Goal: Find specific page/section: Find specific page/section

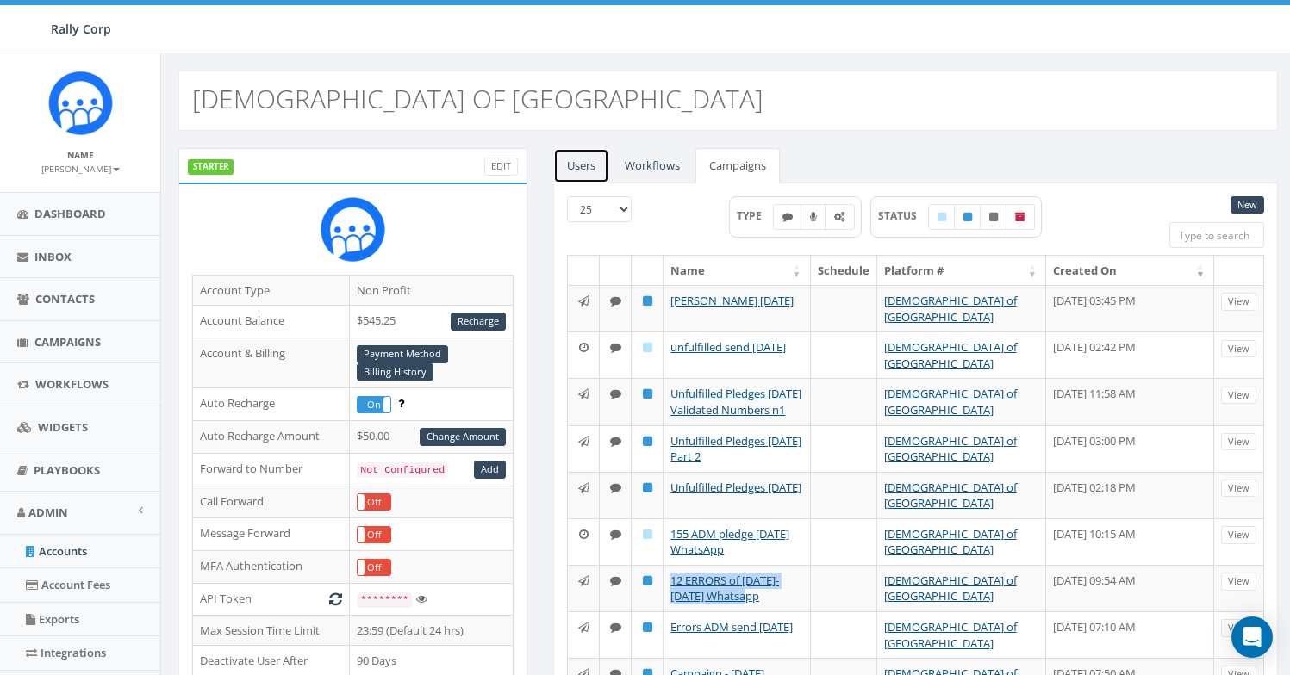
click at [572, 174] on link "Users" at bounding box center [581, 165] width 56 height 35
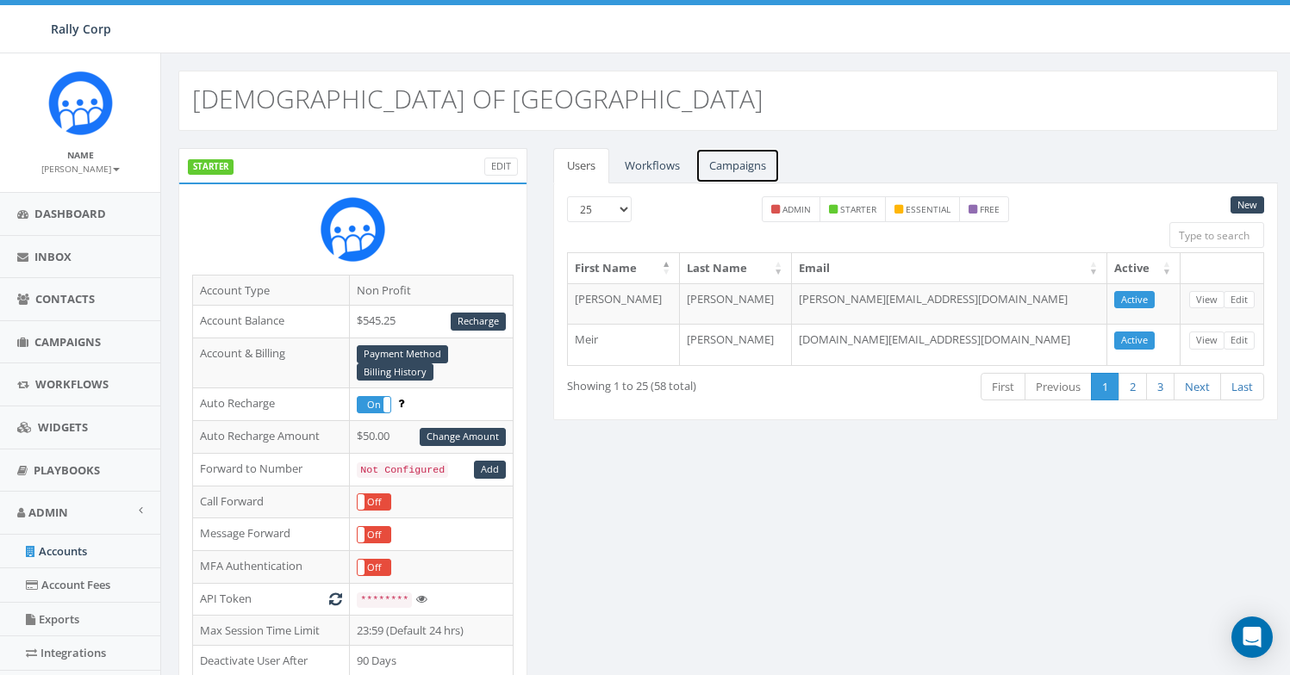
click at [747, 171] on link "Campaigns" at bounding box center [737, 165] width 84 height 35
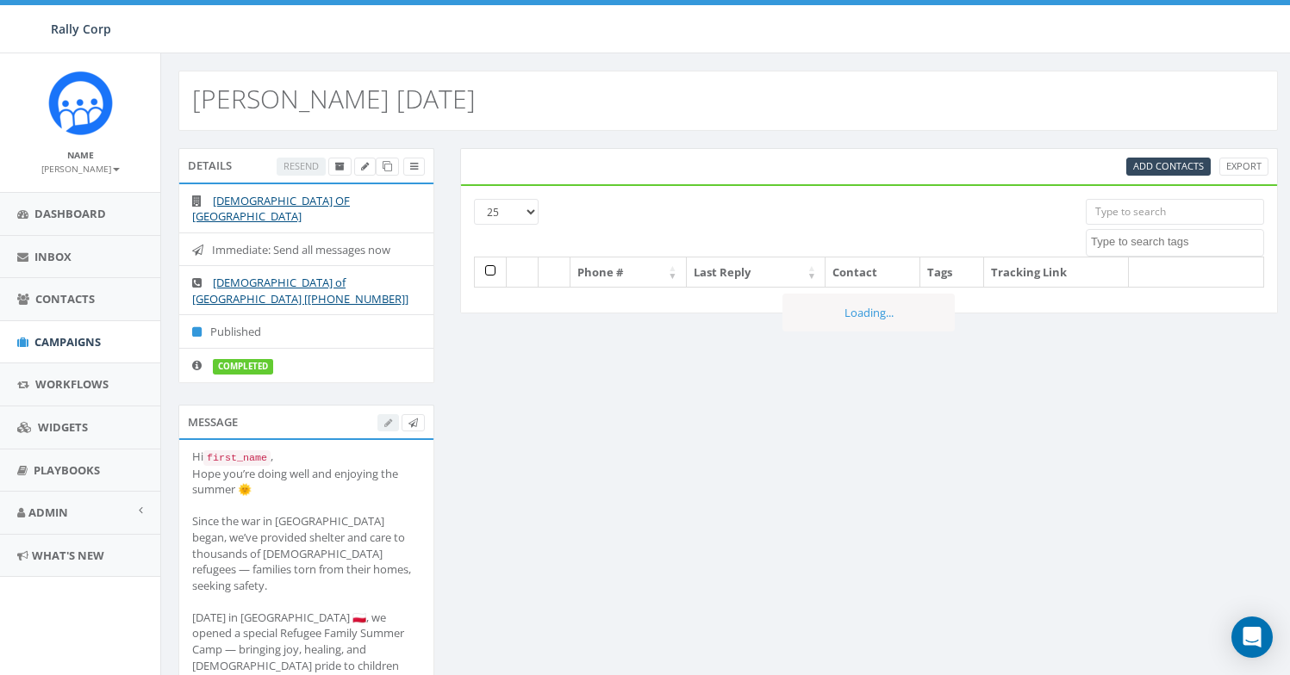
select select
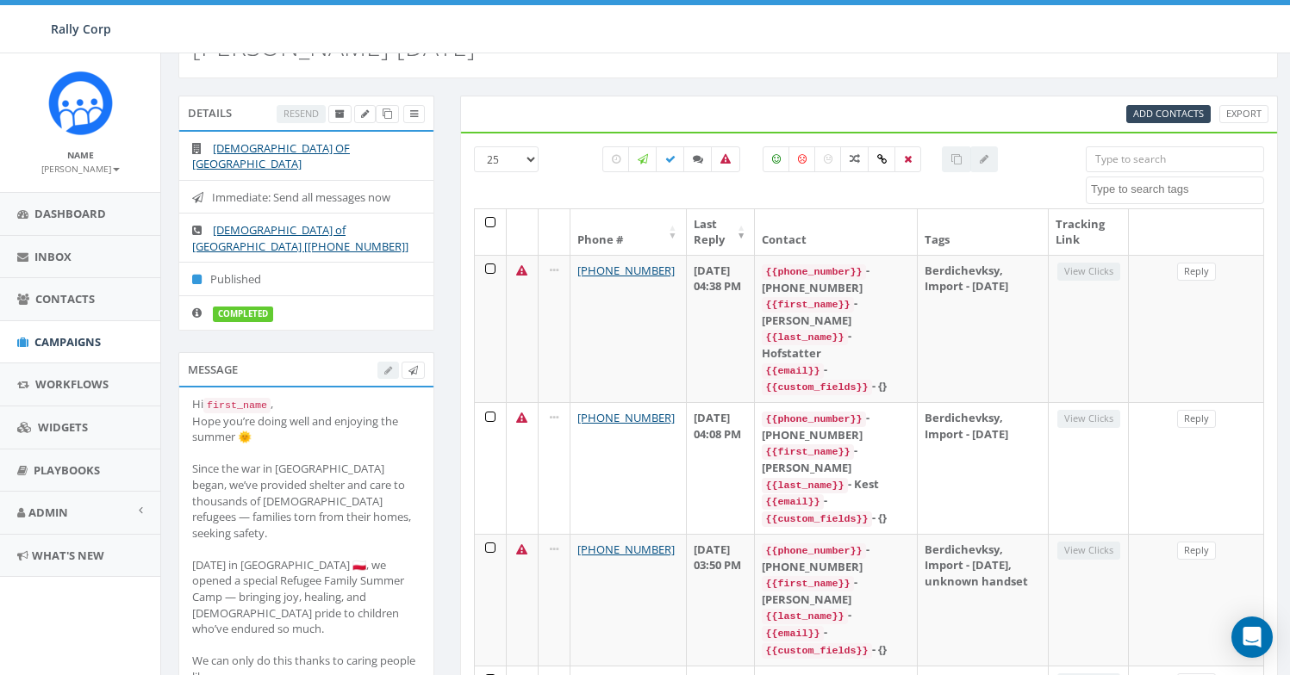
scroll to position [350, 0]
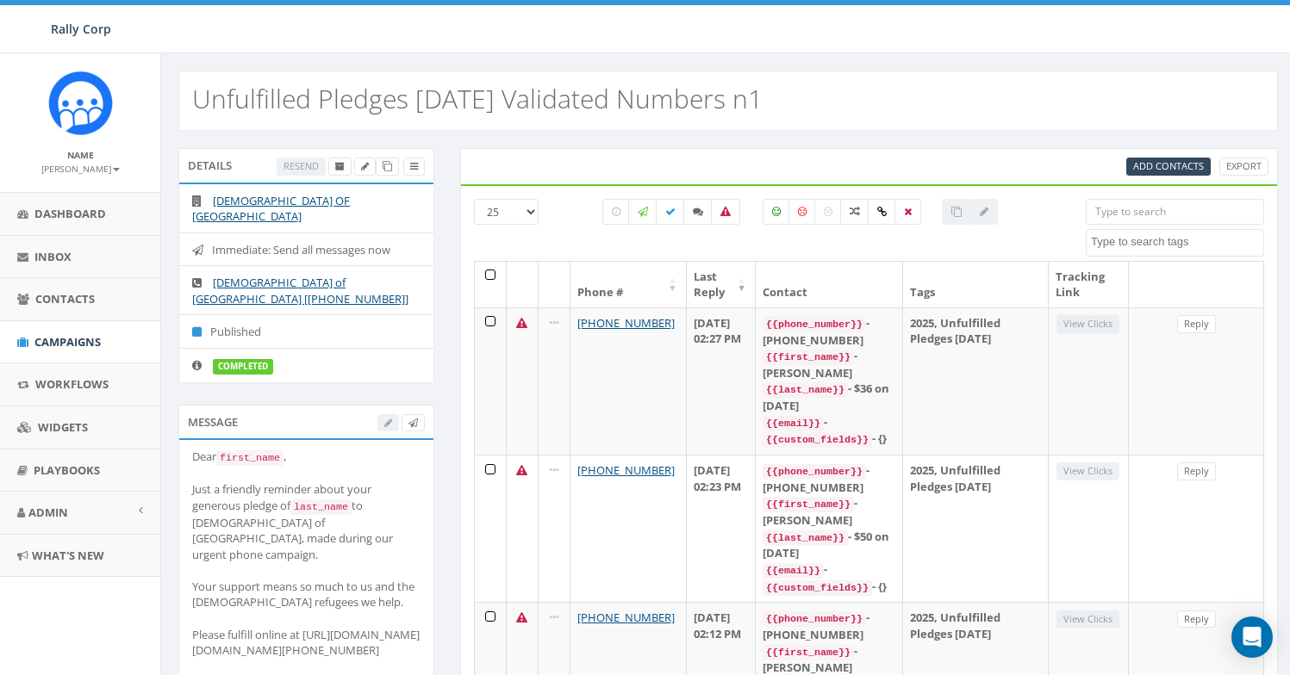
select select
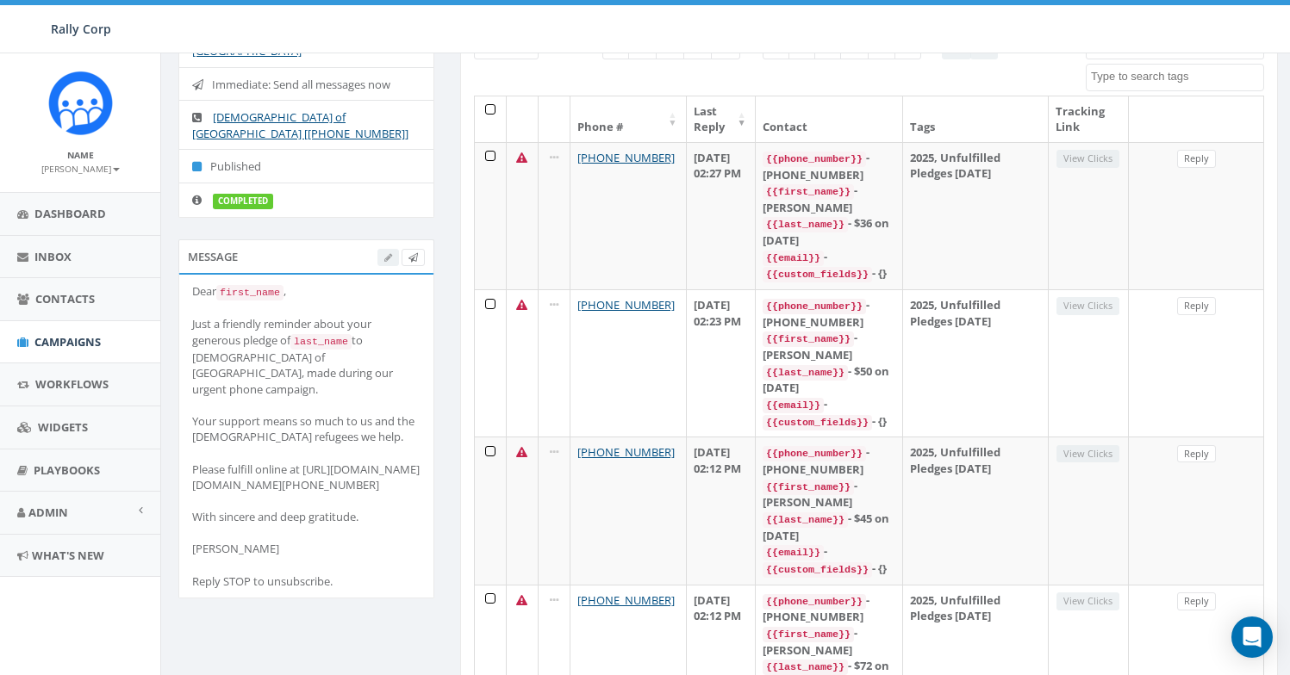
scroll to position [341, 0]
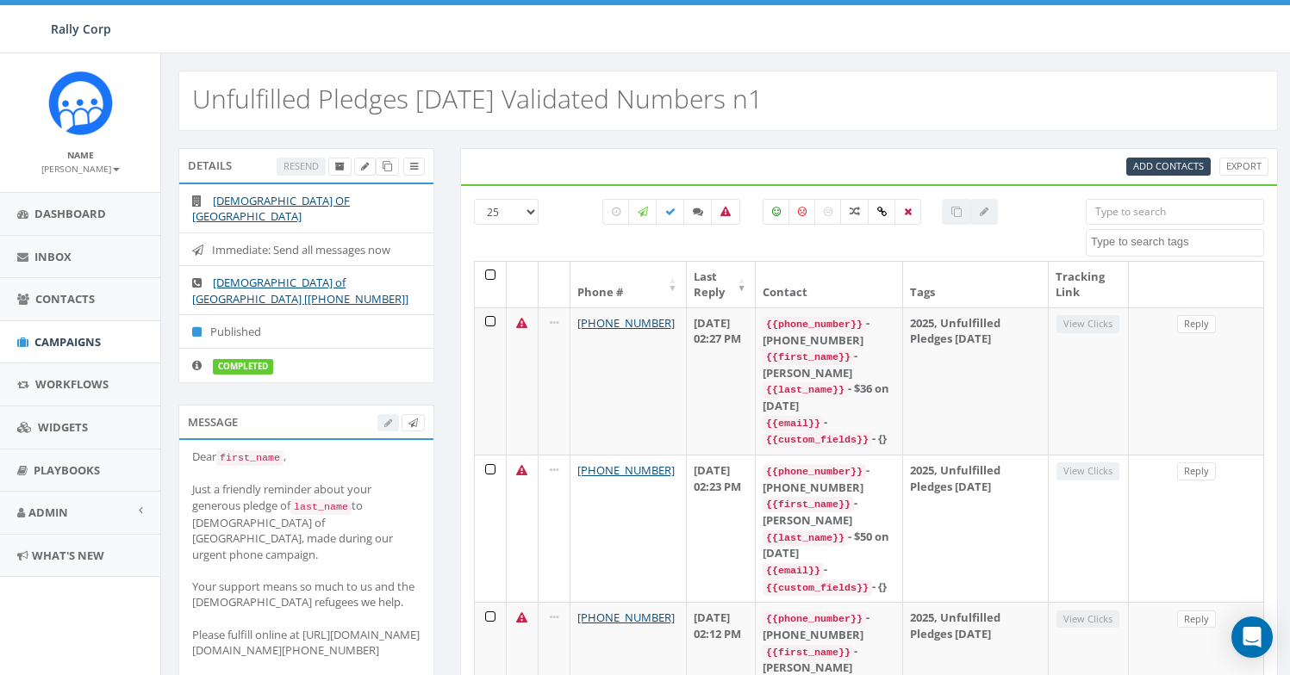
select select
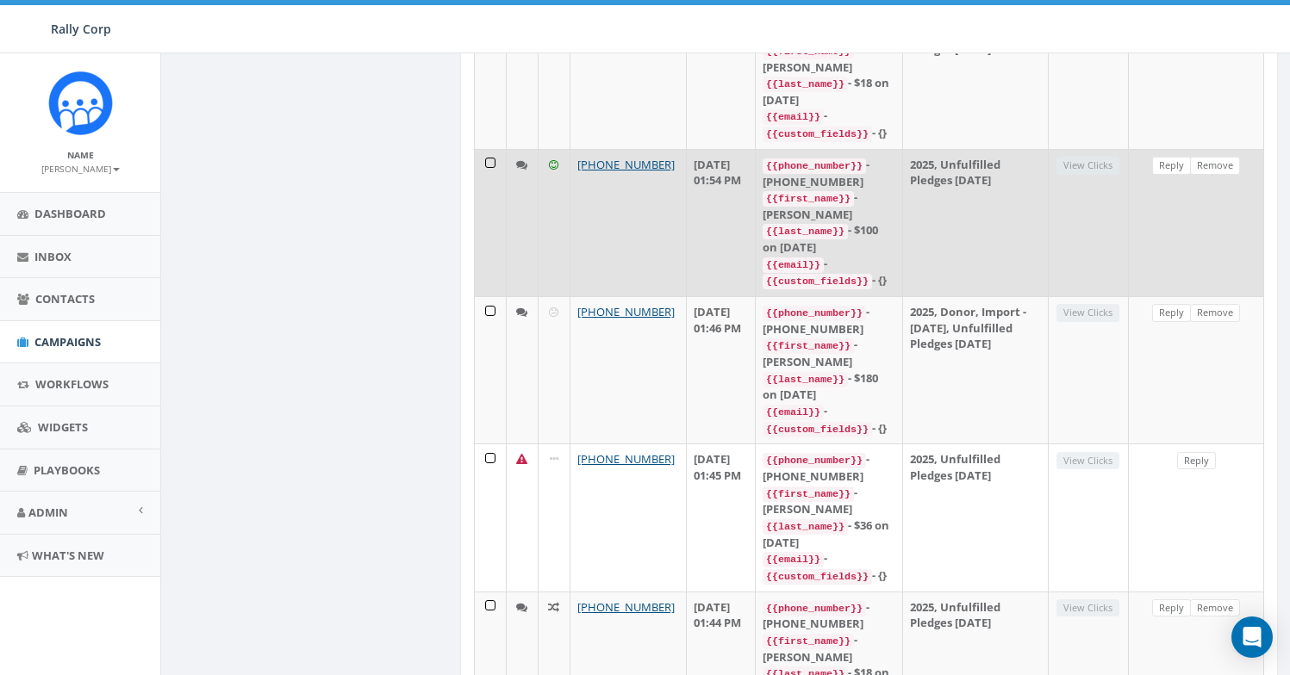
scroll to position [3307, 0]
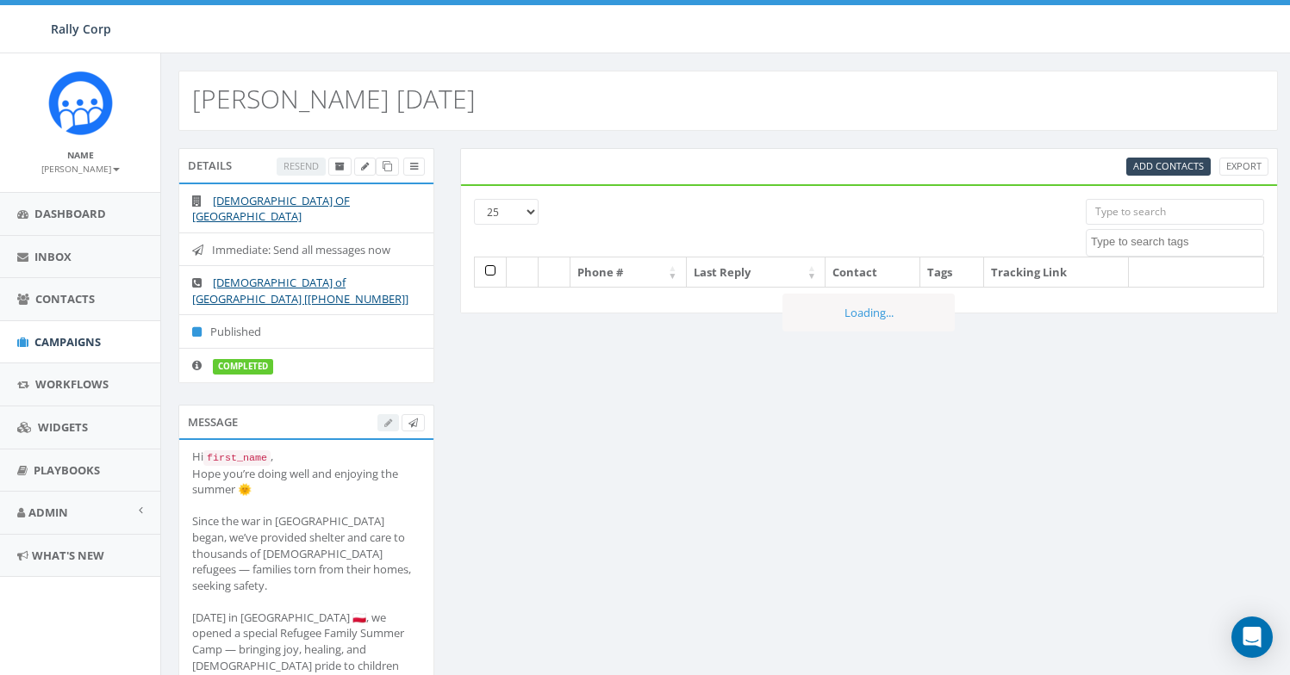
select select
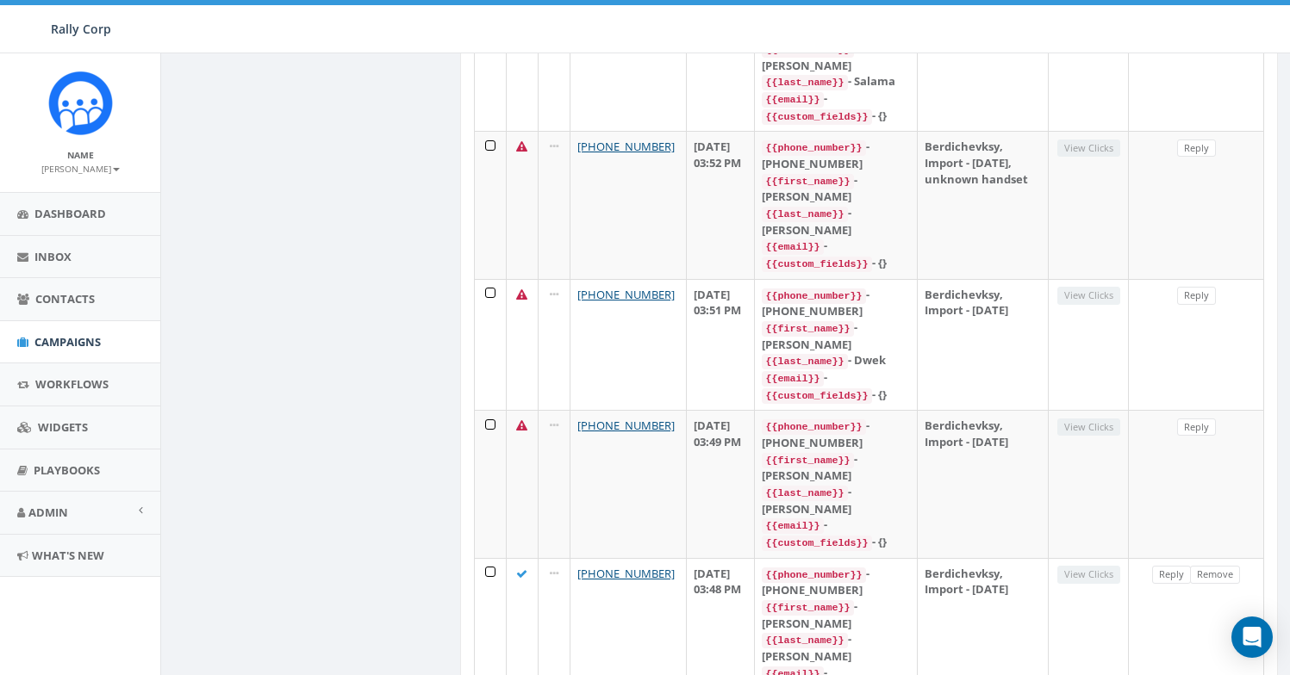
scroll to position [1118, 0]
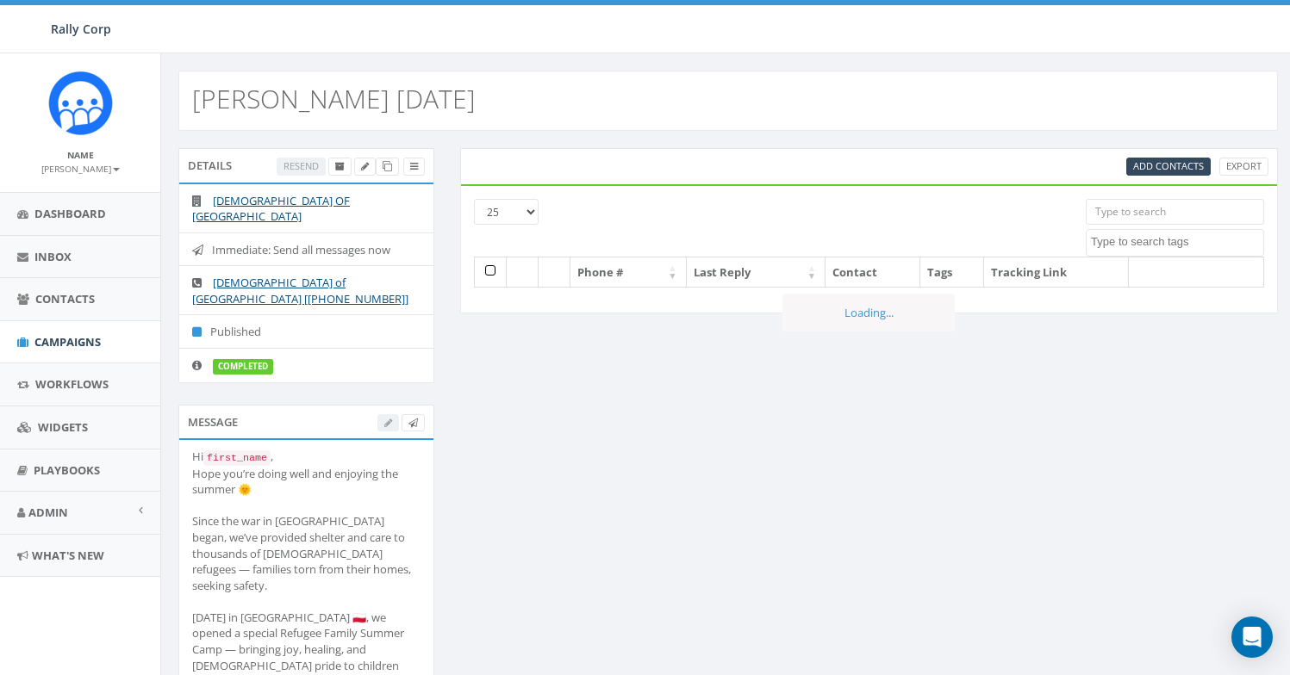
select select
